Goal: Use online tool/utility: Utilize a website feature to perform a specific function

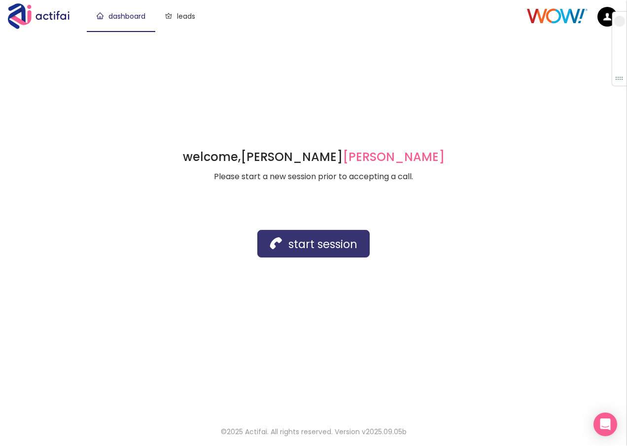
click at [291, 251] on button "start session" at bounding box center [313, 244] width 112 height 28
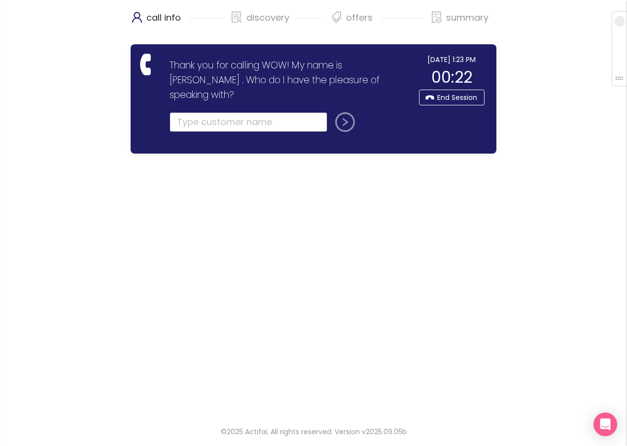
click at [210, 112] on input "text" at bounding box center [248, 122] width 158 height 20
click at [220, 112] on input "text" at bounding box center [248, 122] width 158 height 20
click at [190, 112] on input "text" at bounding box center [248, 122] width 158 height 20
type input "[PERSON_NAME]"
click at [331, 112] on button "submit" at bounding box center [343, 122] width 24 height 20
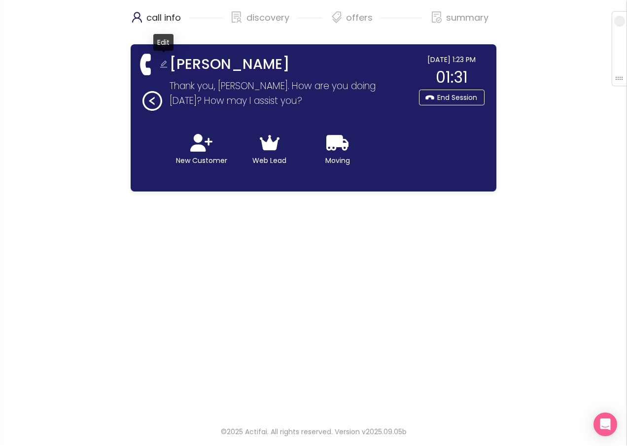
click at [164, 61] on button "button" at bounding box center [164, 65] width 16 height 16
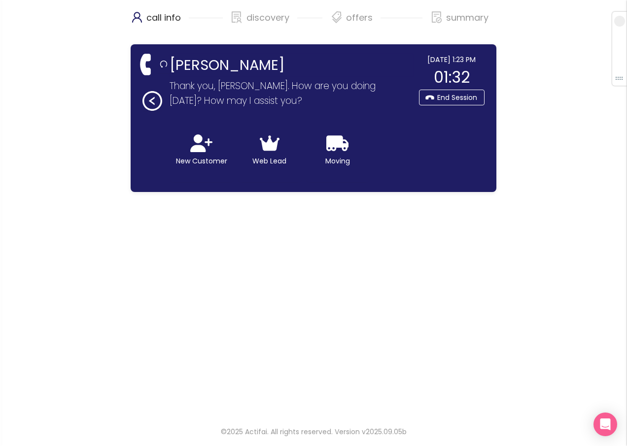
click at [252, 64] on input "[PERSON_NAME]" at bounding box center [291, 65] width 244 height 22
click at [253, 64] on input "[PERSON_NAME]" at bounding box center [291, 65] width 244 height 22
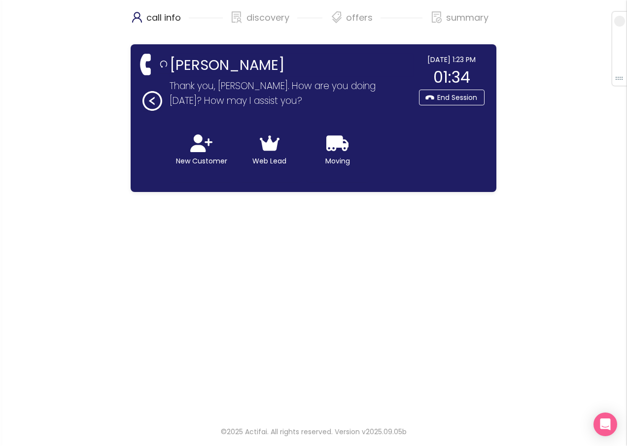
click at [253, 64] on input "[PERSON_NAME]" at bounding box center [291, 65] width 244 height 22
drag, startPoint x: 252, startPoint y: 64, endPoint x: 247, endPoint y: 66, distance: 5.6
click at [251, 66] on input "[PERSON_NAME]" at bounding box center [291, 65] width 244 height 22
click at [228, 67] on input "[PERSON_NAME]" at bounding box center [291, 65] width 244 height 22
click at [219, 69] on input "[PERSON_NAME]" at bounding box center [291, 65] width 244 height 22
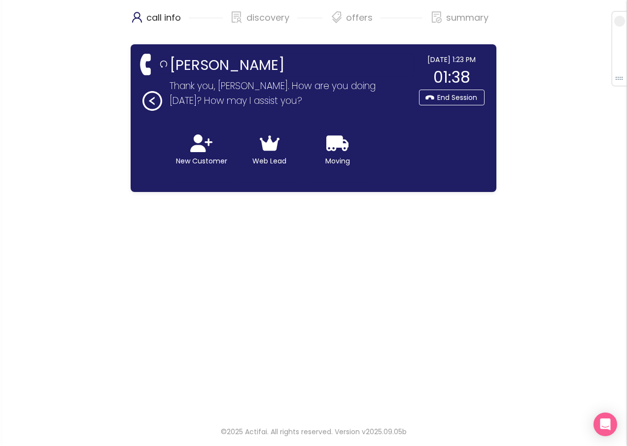
drag, startPoint x: 262, startPoint y: 65, endPoint x: 213, endPoint y: 69, distance: 48.5
click at [213, 69] on input "[PERSON_NAME]" at bounding box center [291, 65] width 244 height 22
type input "[PERSON_NAME]"
drag, startPoint x: 221, startPoint y: 114, endPoint x: 215, endPoint y: 118, distance: 7.0
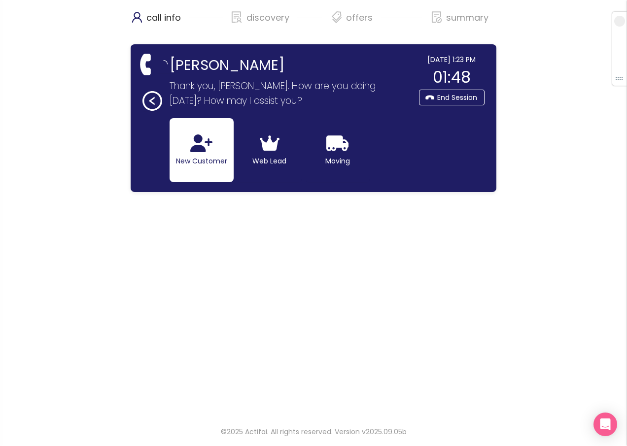
click at [218, 116] on form "Thank you, [PERSON_NAME]. How are you doing [DATE]? How may I assist you? New C…" at bounding box center [287, 130] width 236 height 103
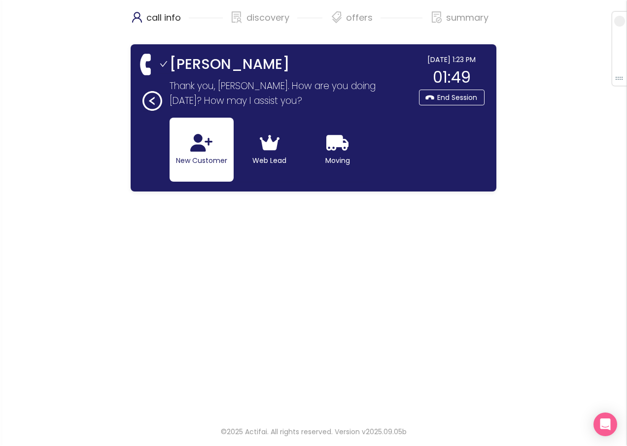
click at [206, 140] on icon "button" at bounding box center [201, 143] width 22 height 18
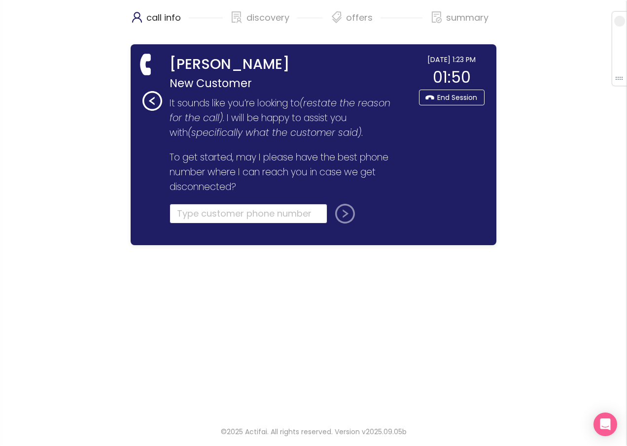
click at [187, 216] on input "tel" at bounding box center [248, 214] width 158 height 20
type input "[PHONE_NUMBER]"
click at [342, 207] on button "submit" at bounding box center [343, 214] width 24 height 20
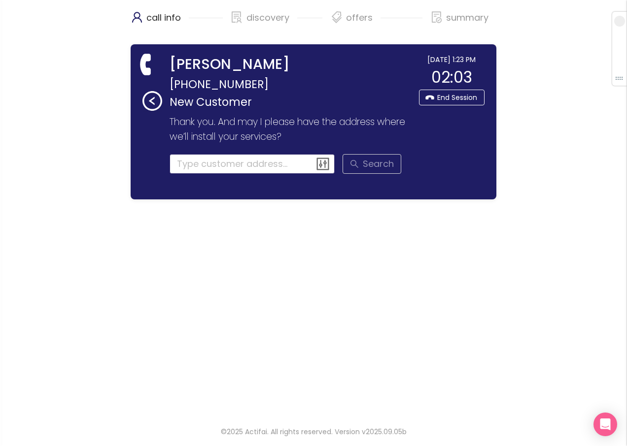
click at [185, 165] on input at bounding box center [252, 164] width 166 height 20
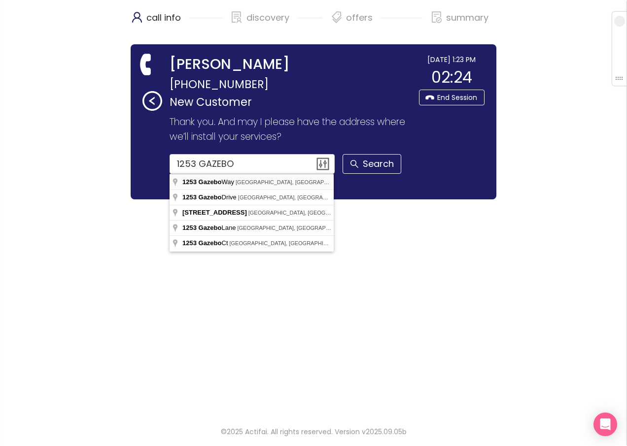
type input "[STREET_ADDRESS]"
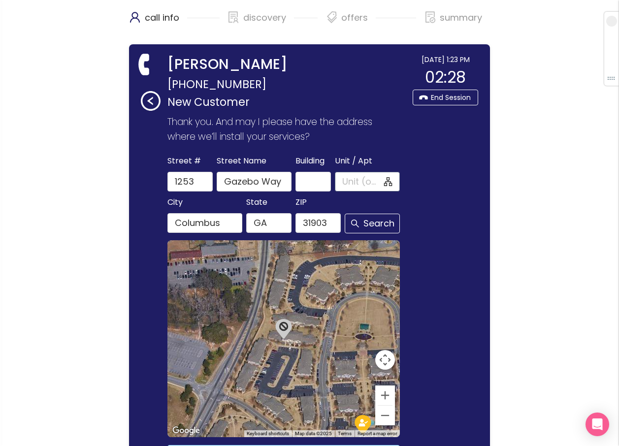
click at [344, 184] on input "Unit / Apt" at bounding box center [361, 182] width 39 height 14
type input "415"
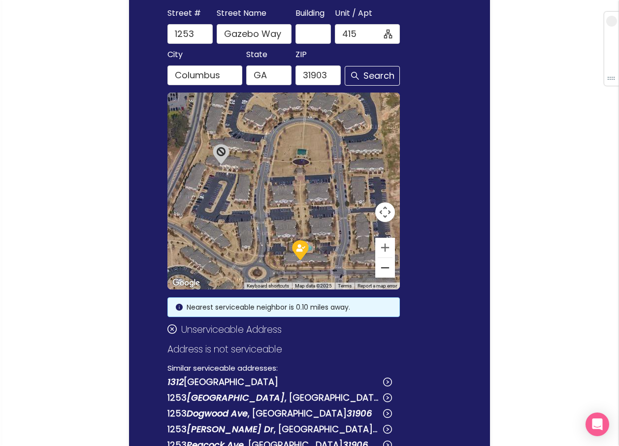
click at [380, 270] on button "Zoom out" at bounding box center [385, 268] width 20 height 20
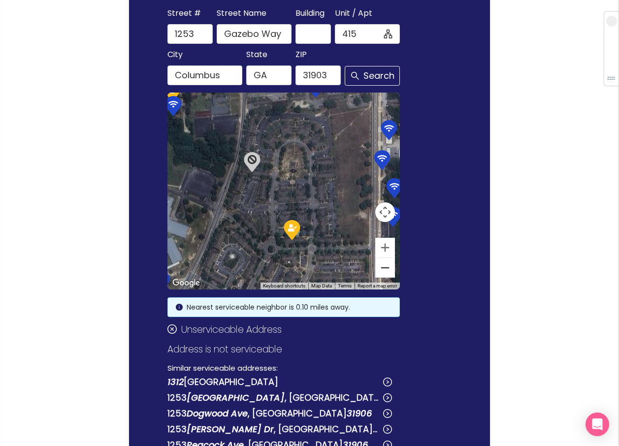
scroll to position [197, 0]
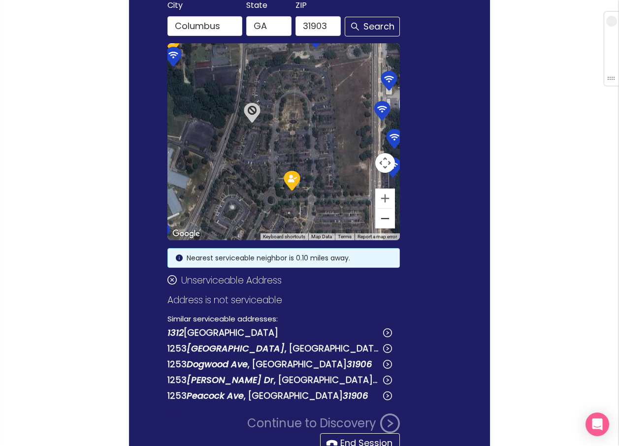
click at [381, 215] on button "Zoom out" at bounding box center [385, 219] width 20 height 20
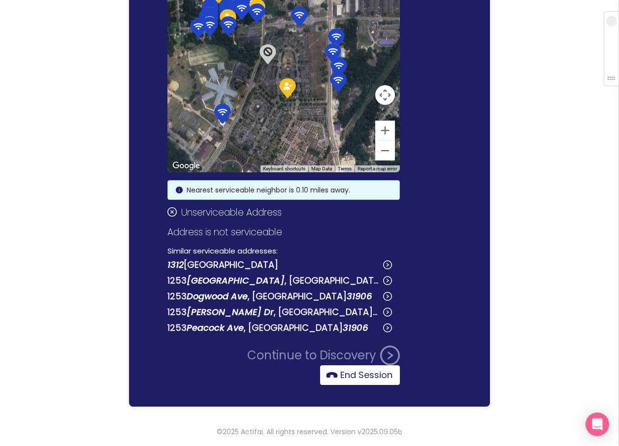
click at [360, 368] on button "End Session" at bounding box center [360, 376] width 80 height 20
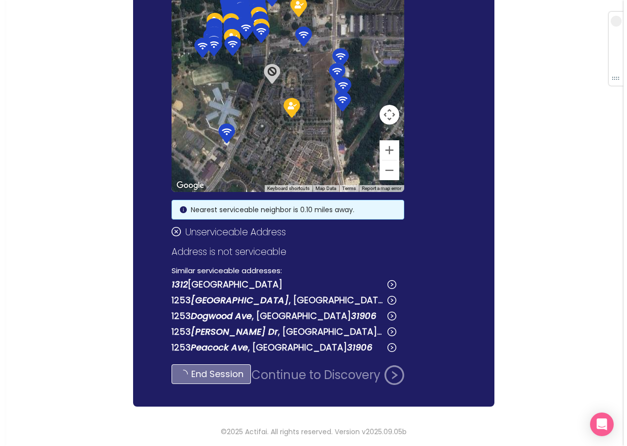
scroll to position [0, 0]
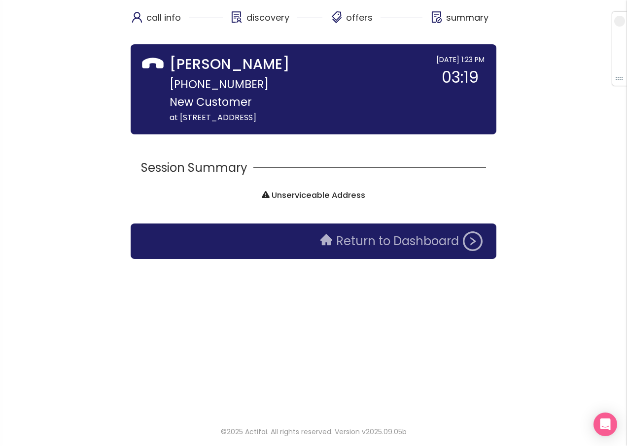
click at [367, 251] on button "Return to Dashboard" at bounding box center [401, 242] width 174 height 20
